Goal: Task Accomplishment & Management: Manage account settings

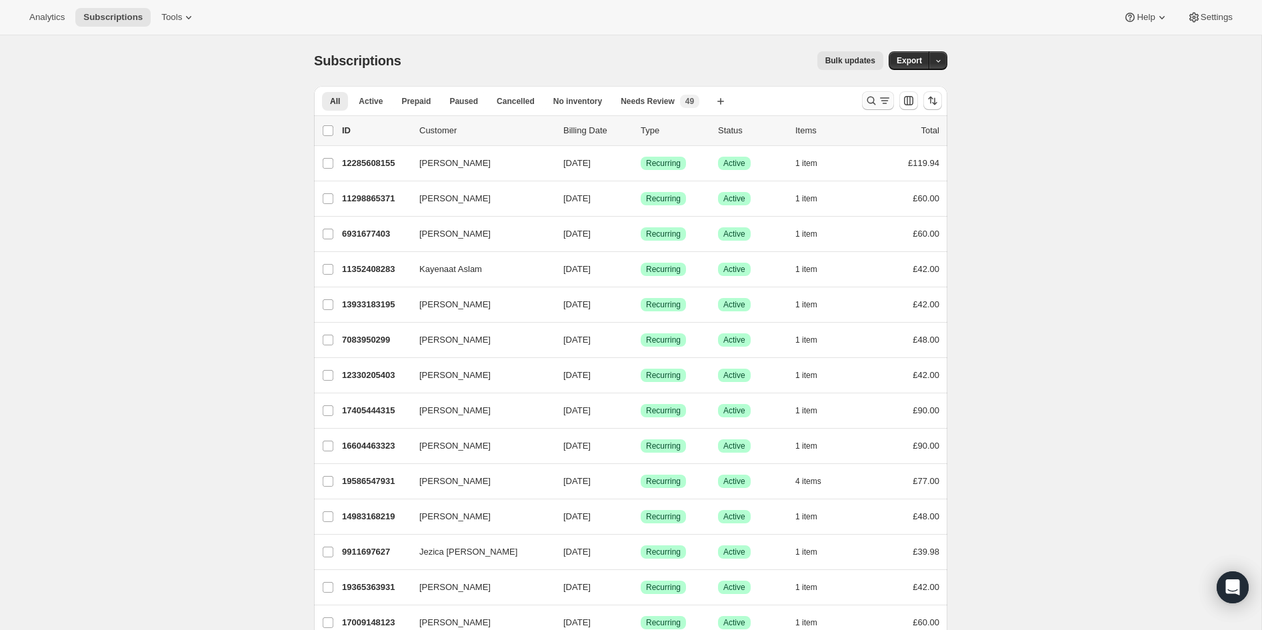
click at [872, 101] on icon "Search and filter results" at bounding box center [871, 100] width 13 height 13
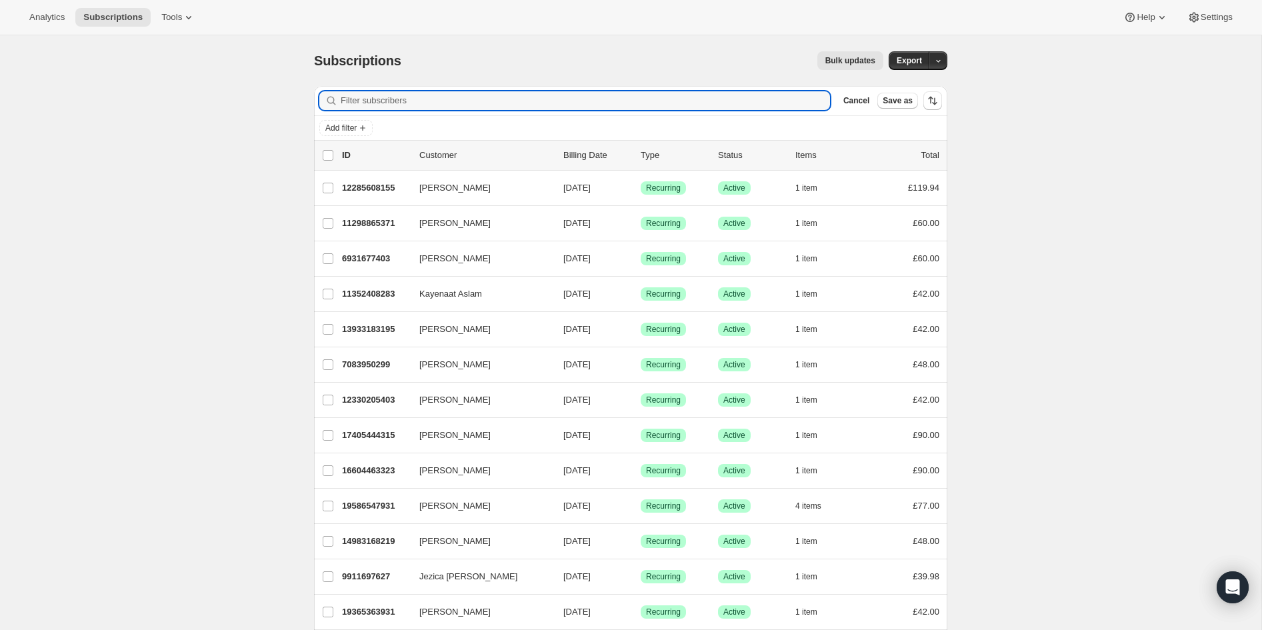
paste input "[EMAIL_ADDRESS][DOMAIN_NAME]"
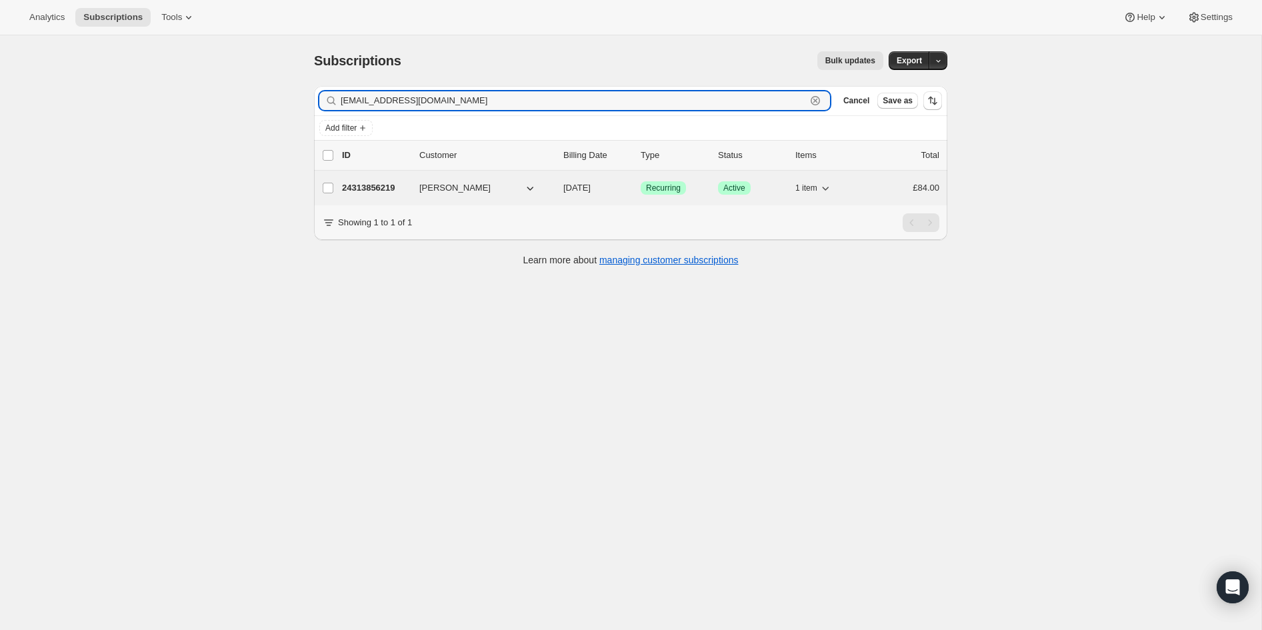
type input "[EMAIL_ADDRESS][DOMAIN_NAME]"
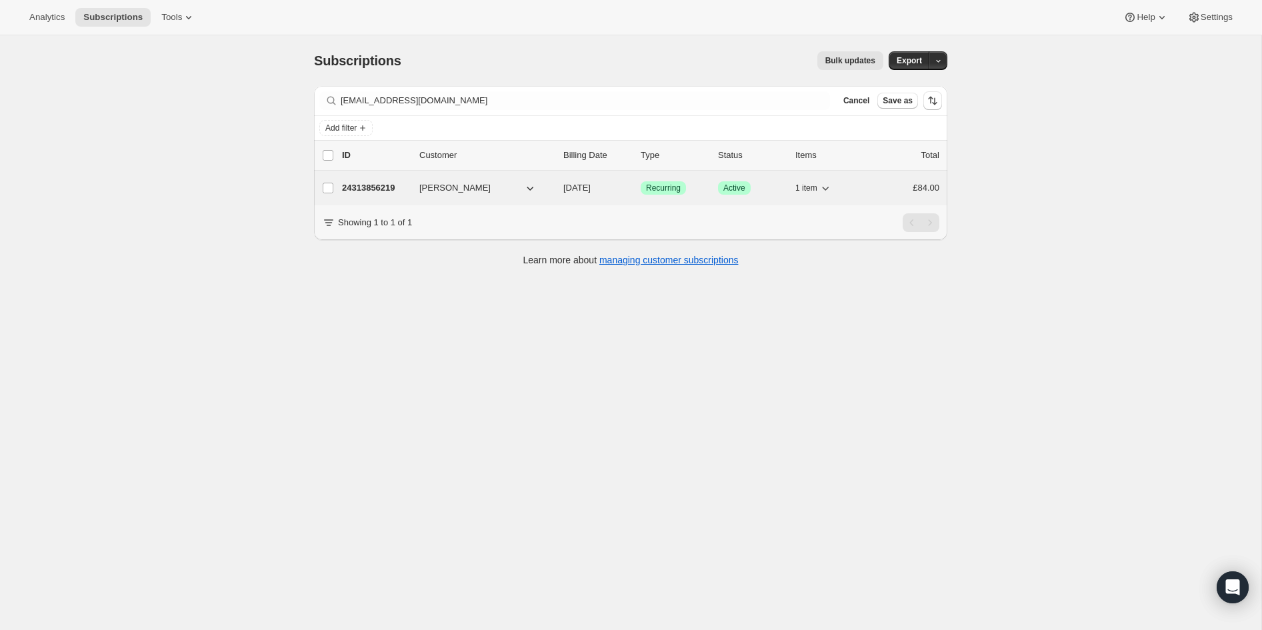
click at [372, 188] on p "24313856219" at bounding box center [375, 187] width 67 height 13
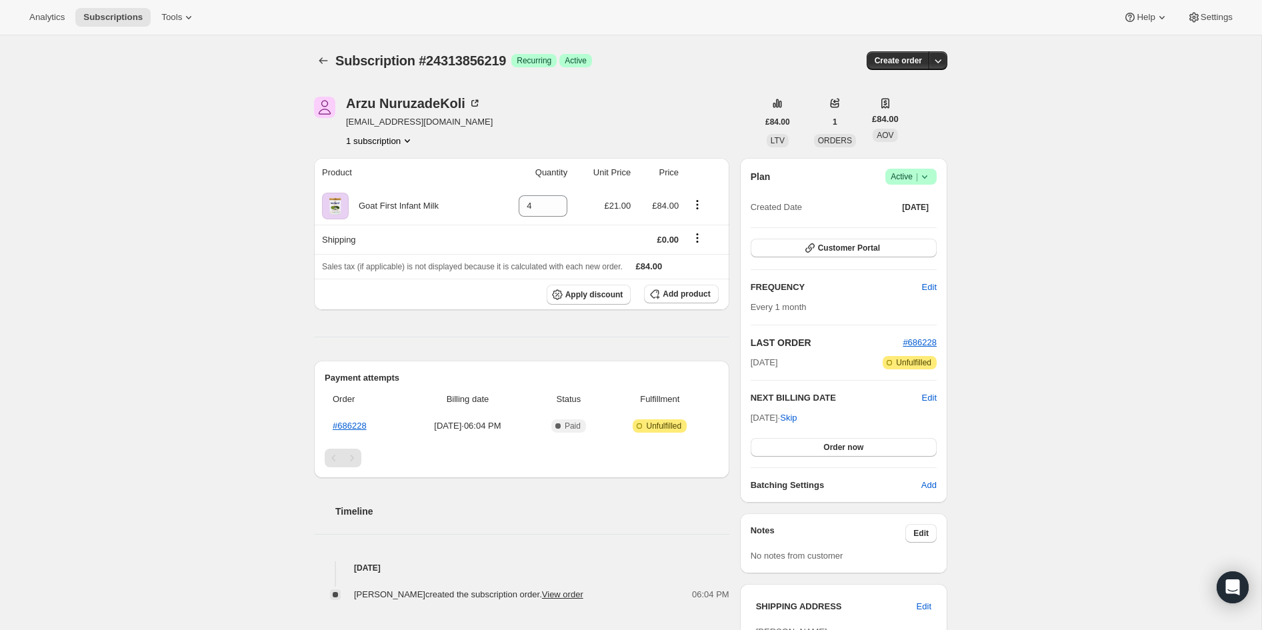
click at [928, 177] on icon at bounding box center [924, 176] width 13 height 13
click at [924, 223] on span "Cancel subscription" at bounding box center [907, 225] width 75 height 10
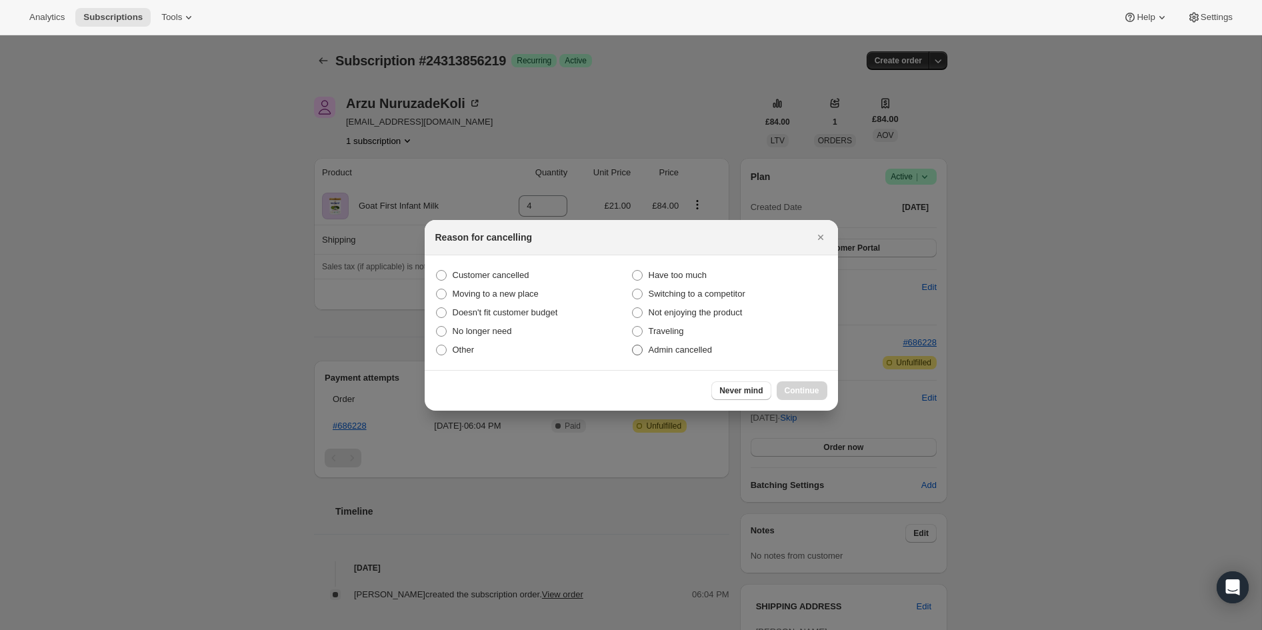
click at [638, 349] on span ":rbu:" at bounding box center [637, 350] width 11 height 11
click at [633, 345] on input "Admin cancelled" at bounding box center [632, 345] width 1 height 1
radio input "true"
click at [800, 392] on span "Continue" at bounding box center [802, 390] width 35 height 11
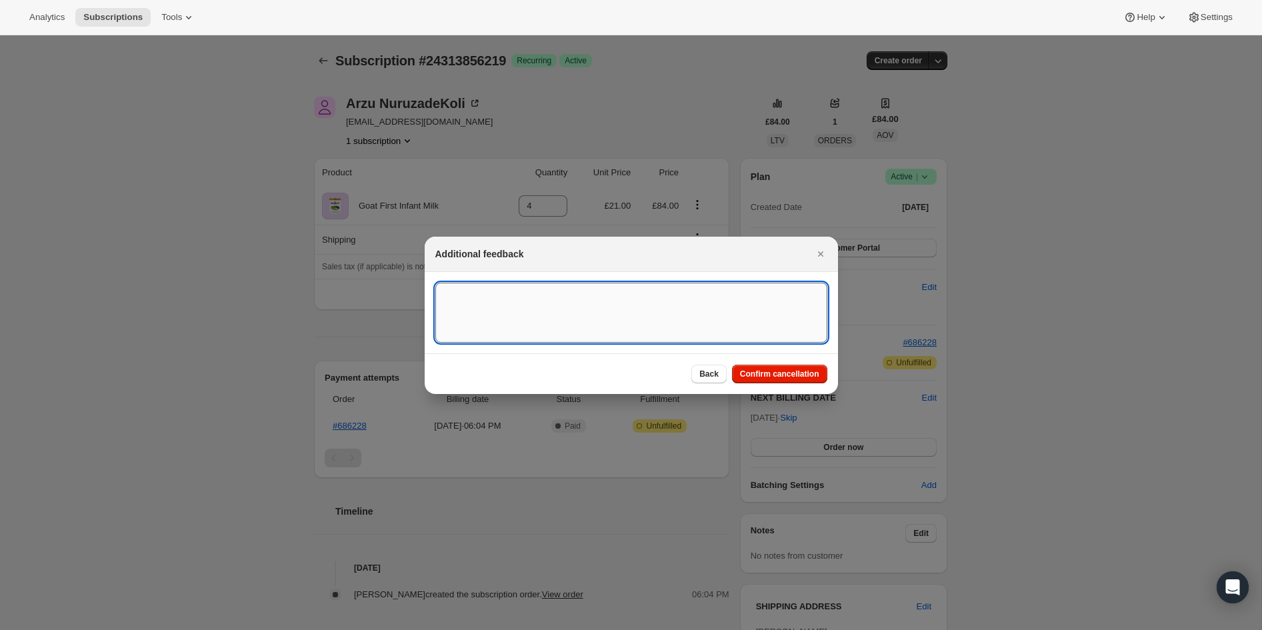
click at [534, 319] on textarea ":rbu:" at bounding box center [631, 313] width 392 height 60
paste textarea "Overseas Order ([GEOGRAPHIC_DATA]) to forward shipping address"
type textarea "Overseas Order ([GEOGRAPHIC_DATA]) to forward shipping address"
click at [774, 373] on span "Confirm cancellation" at bounding box center [779, 374] width 79 height 11
